Goal: Task Accomplishment & Management: Manage account settings

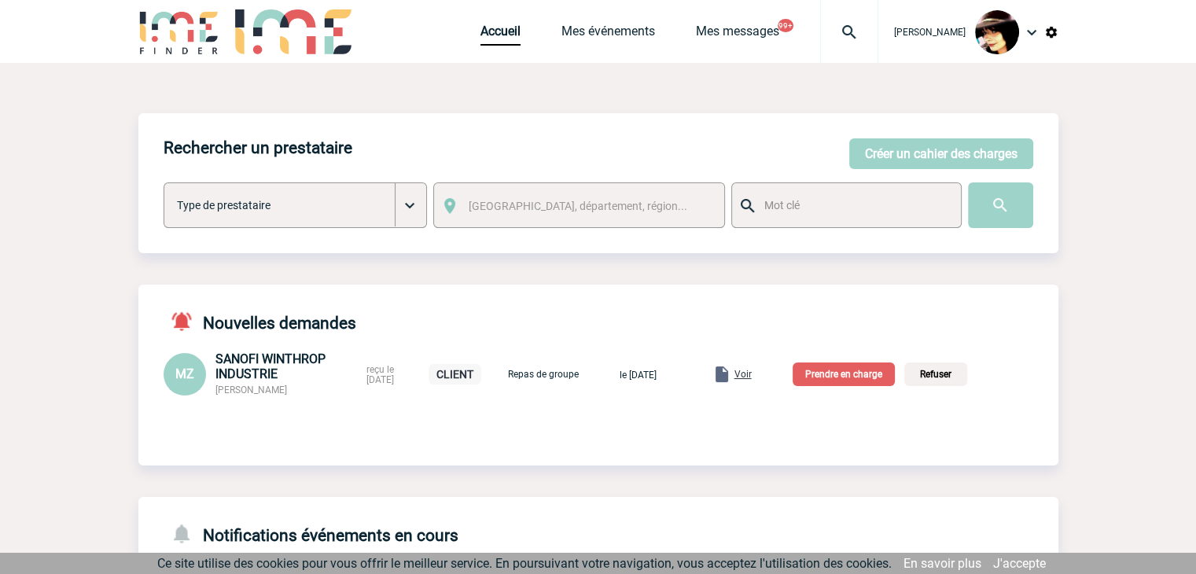
click at [752, 378] on span "Voir" at bounding box center [742, 374] width 17 height 11
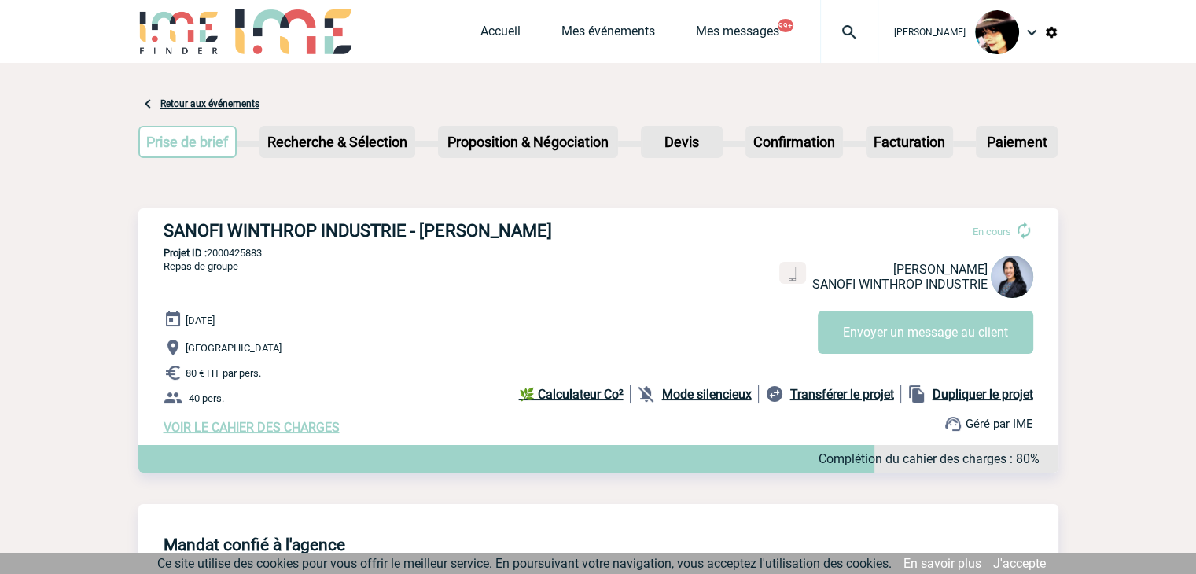
click at [291, 430] on span "VOIR LE CAHIER DES CHARGES" at bounding box center [252, 427] width 176 height 15
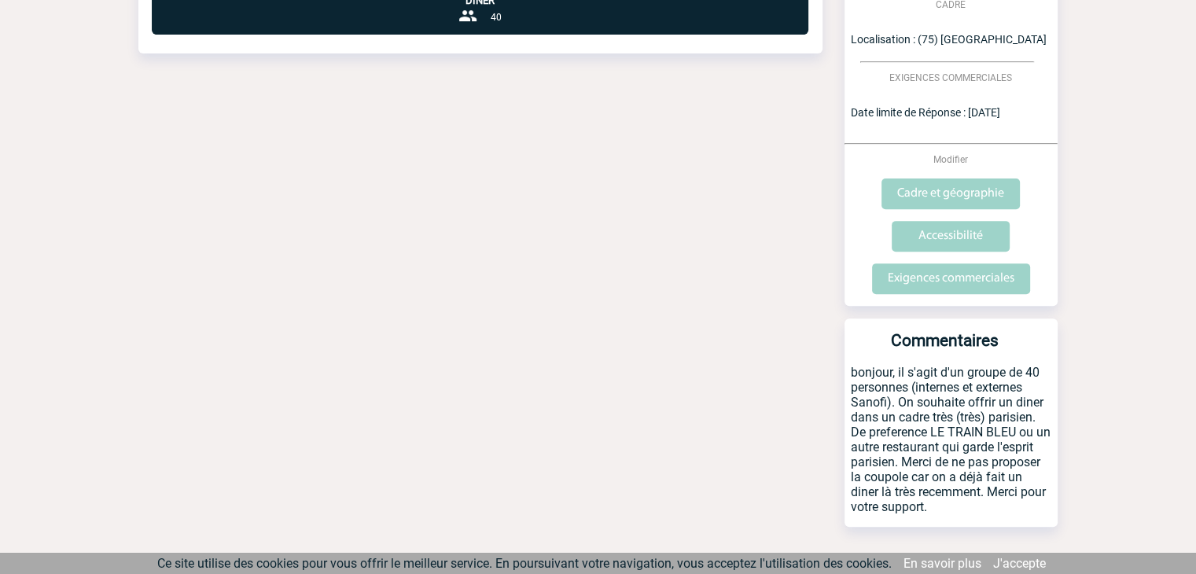
scroll to position [584, 0]
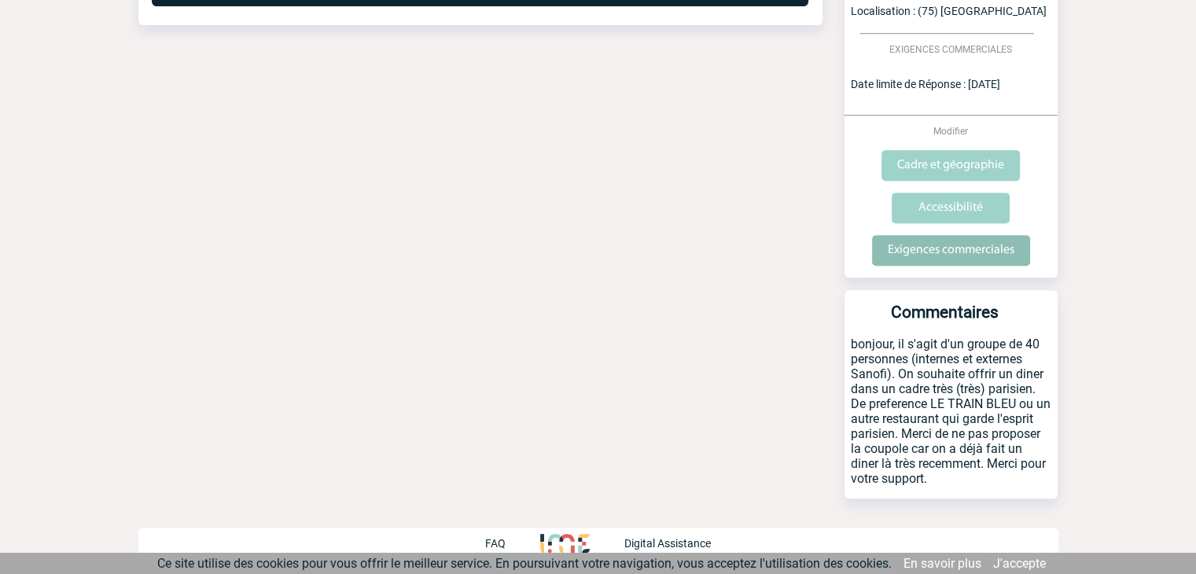
click at [915, 260] on input "Exigences commerciales" at bounding box center [951, 250] width 158 height 31
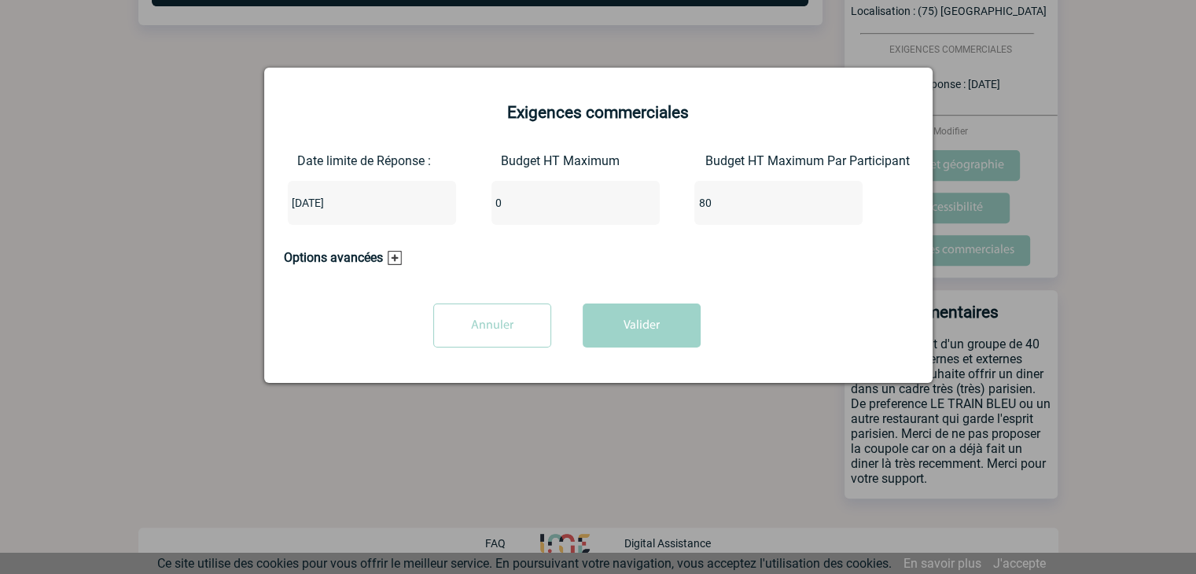
drag, startPoint x: 522, startPoint y: 208, endPoint x: 534, endPoint y: 164, distance: 44.8
click at [496, 205] on input "0" at bounding box center [565, 203] width 148 height 20
type input "3200"
click at [648, 315] on button "Valider" at bounding box center [642, 326] width 118 height 44
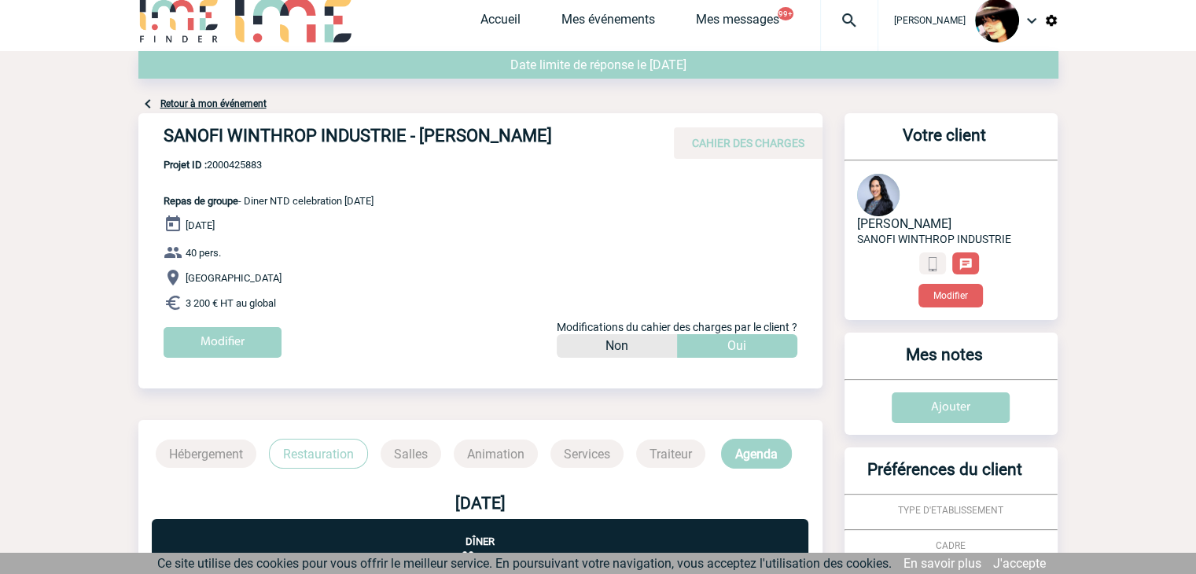
scroll to position [0, 0]
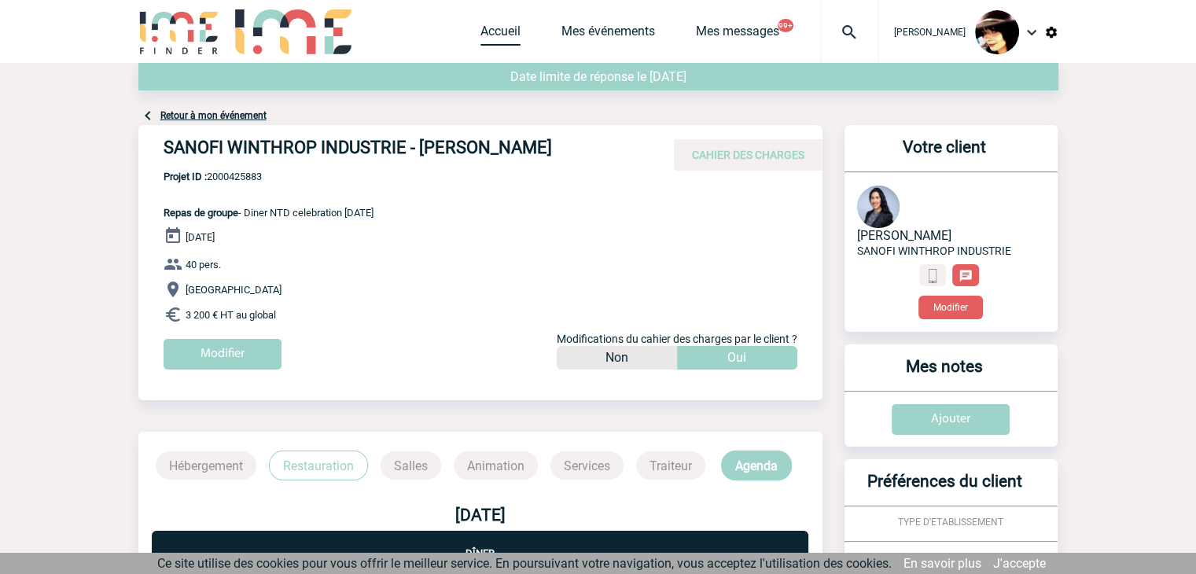
click at [485, 35] on link "Accueil" at bounding box center [500, 35] width 40 height 22
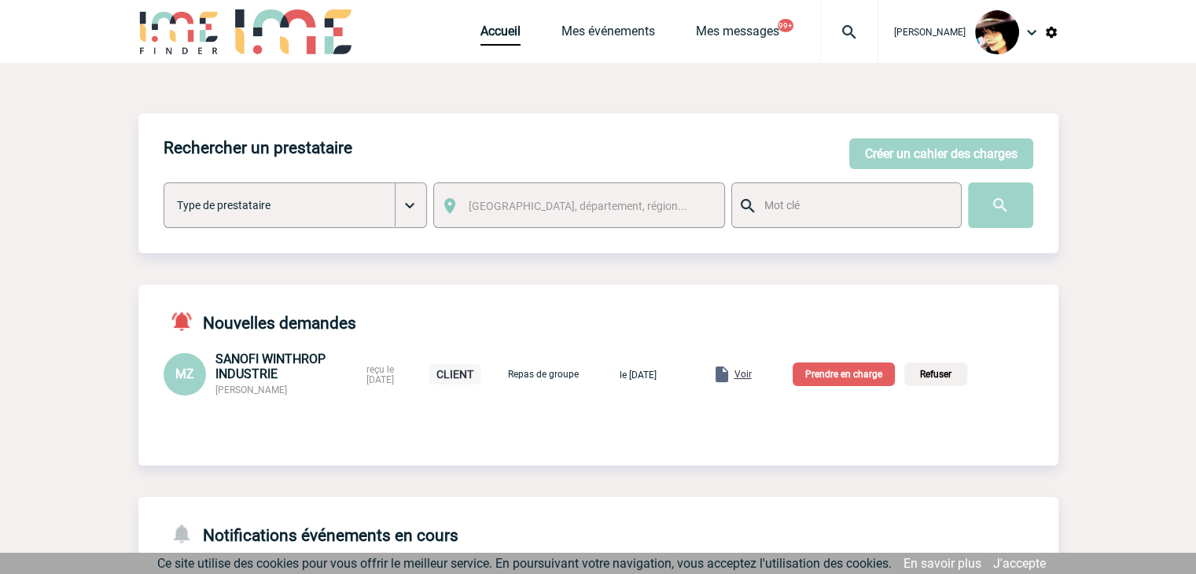
click at [848, 372] on p "Prendre en charge" at bounding box center [844, 375] width 102 height 24
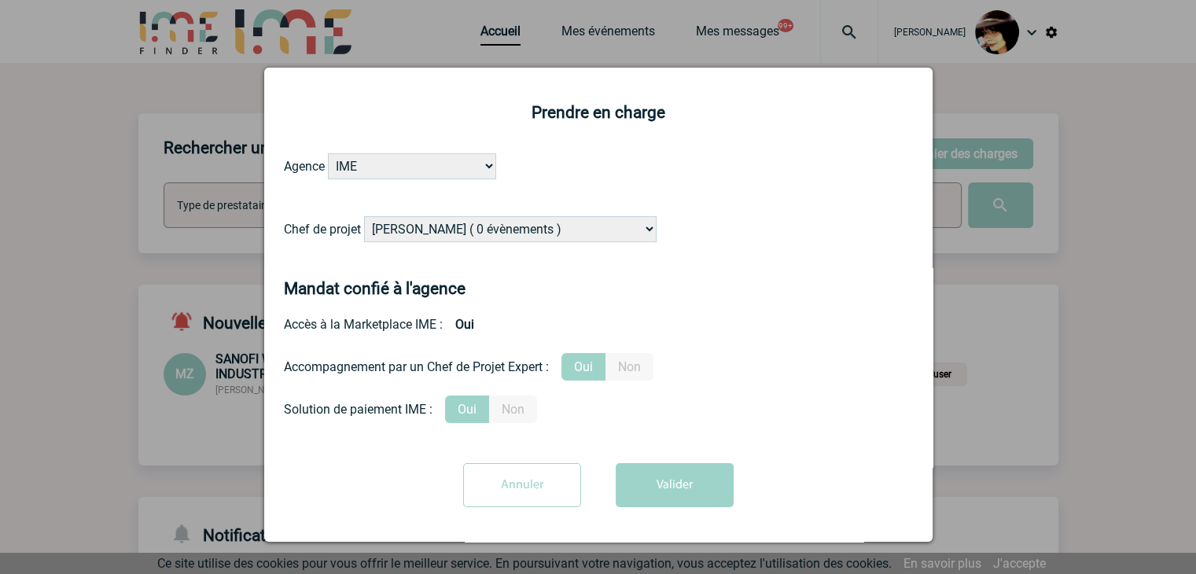
drag, startPoint x: 441, startPoint y: 233, endPoint x: 457, endPoint y: 218, distance: 21.7
click at [441, 233] on select "[PERSON_NAME] ( 0 évènements ) [PERSON_NAME] ( 197 évènements ) [PERSON_NAME] (…" at bounding box center [510, 229] width 293 height 26
select select "121547"
click at [364, 217] on select "[PERSON_NAME] ( 0 évènements ) [PERSON_NAME] ( 197 évènements ) [PERSON_NAME] (…" at bounding box center [510, 229] width 293 height 26
click at [635, 501] on button "Valider" at bounding box center [675, 485] width 118 height 44
